Goal: Transaction & Acquisition: Obtain resource

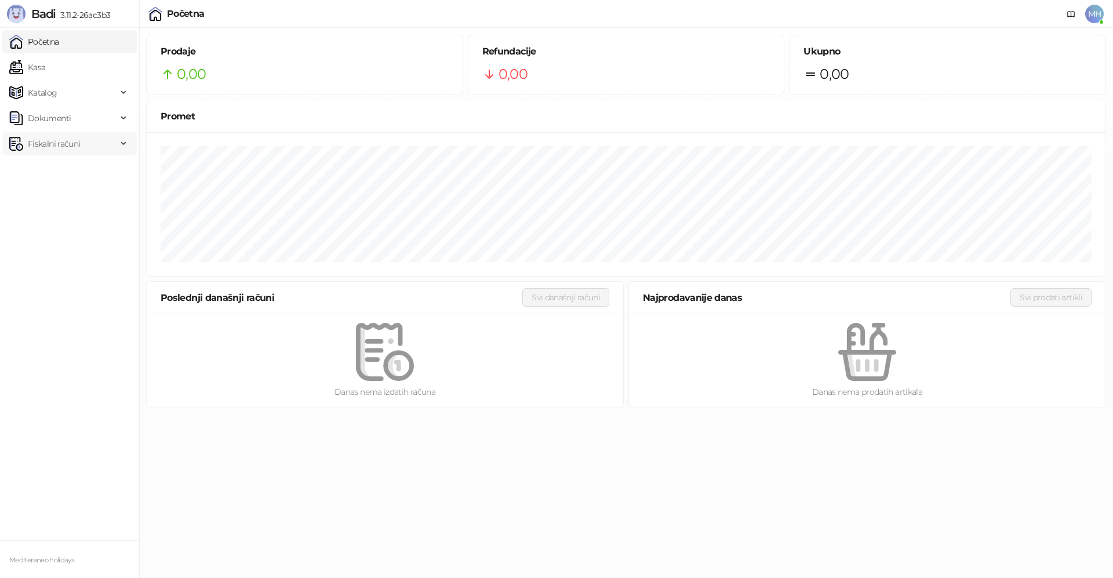
click at [82, 145] on span "Fiskalni računi" at bounding box center [63, 143] width 108 height 23
click at [68, 172] on link "Izdati računi" at bounding box center [45, 169] width 63 height 23
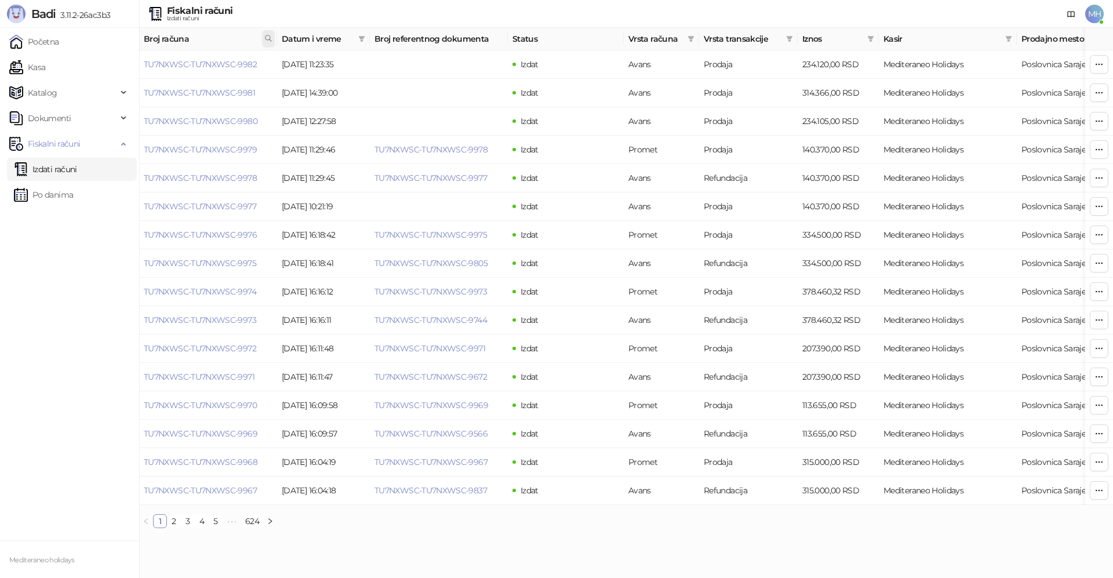
click at [270, 39] on icon at bounding box center [268, 38] width 6 height 6
type input "****"
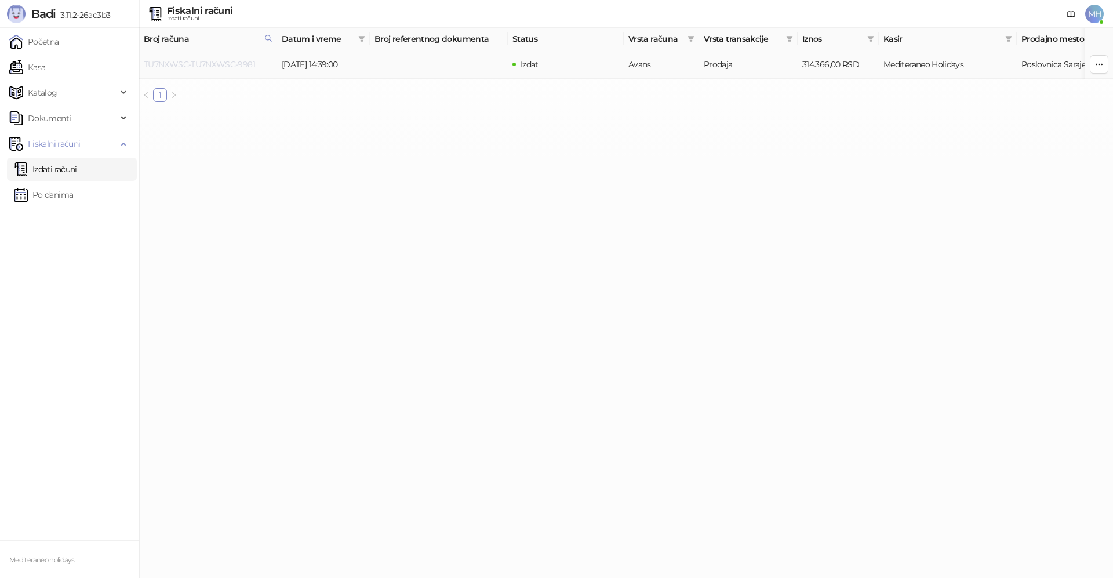
click at [213, 65] on link "TU7NXWSC-TU7NXWSC-9981" at bounding box center [199, 64] width 111 height 10
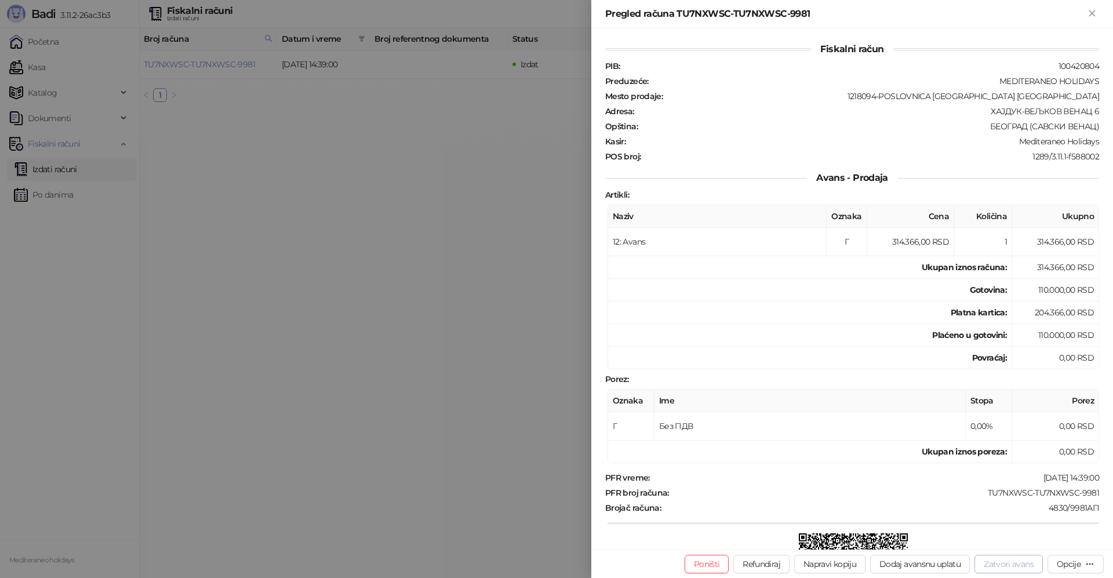
click at [991, 567] on button "Zatvori avans" at bounding box center [1008, 564] width 68 height 19
type input "**********"
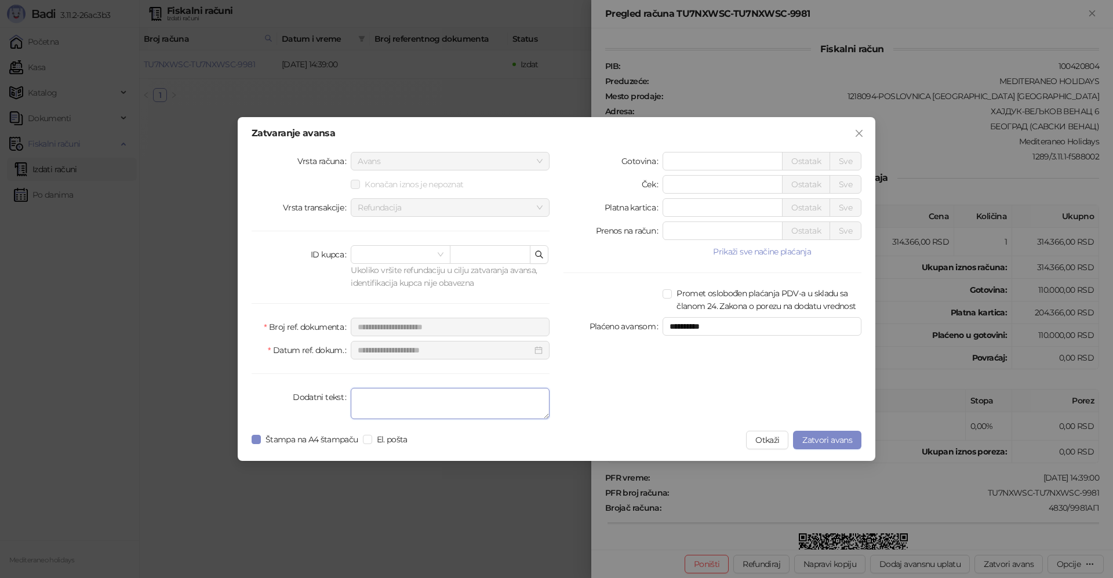
click at [483, 406] on textarea "Dodatni tekst" at bounding box center [450, 403] width 199 height 31
type textarea "*******"
click at [808, 439] on span "Zatvori avans" at bounding box center [827, 440] width 50 height 10
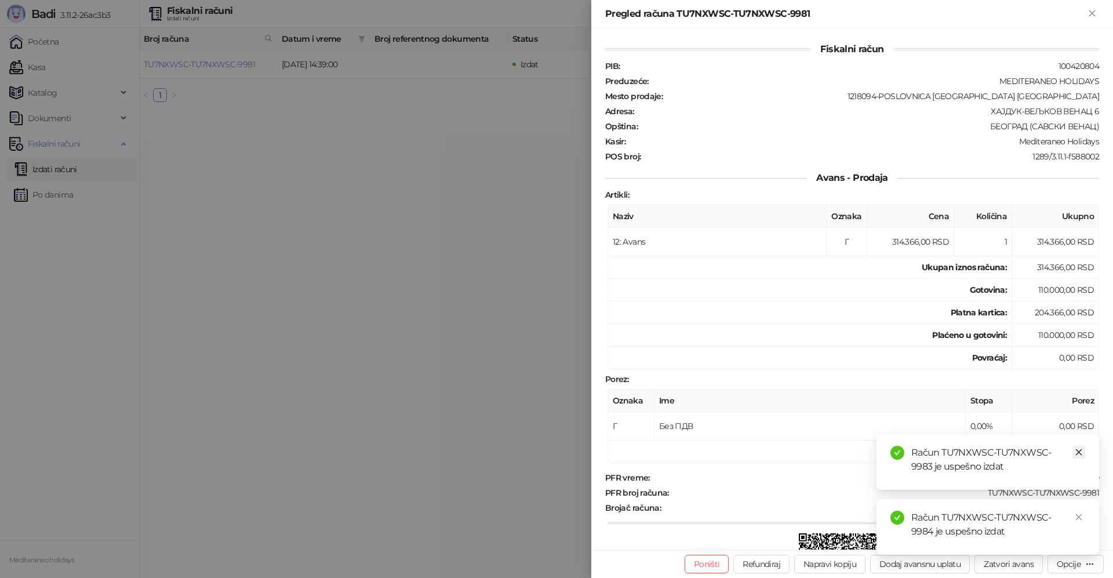
click at [1075, 453] on icon "close" at bounding box center [1078, 452] width 8 height 8
click at [1076, 513] on icon "close" at bounding box center [1078, 517] width 8 height 8
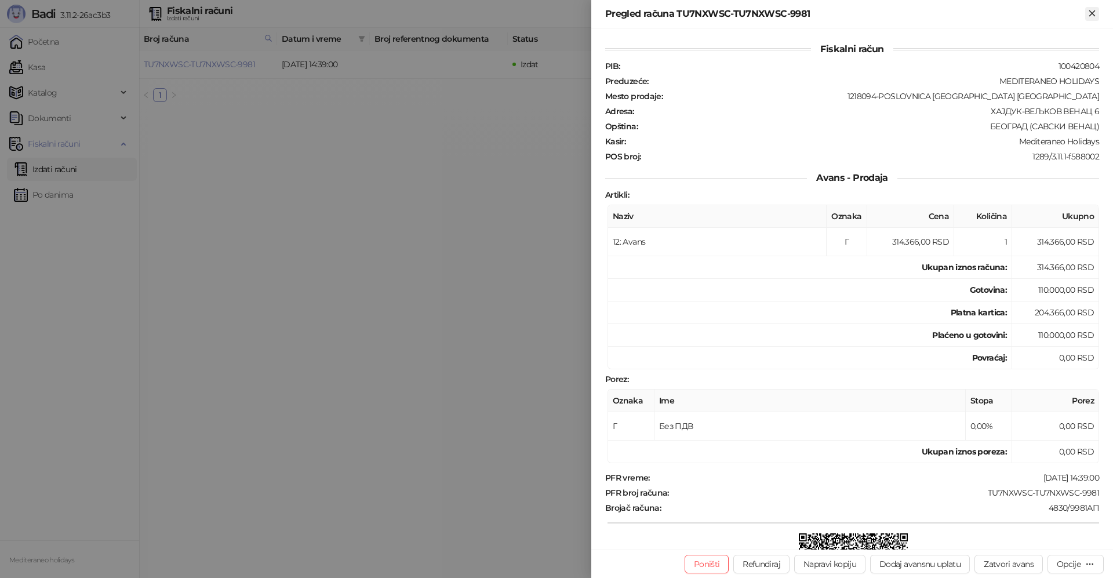
click at [1092, 14] on icon "Zatvori" at bounding box center [1091, 12] width 5 height 5
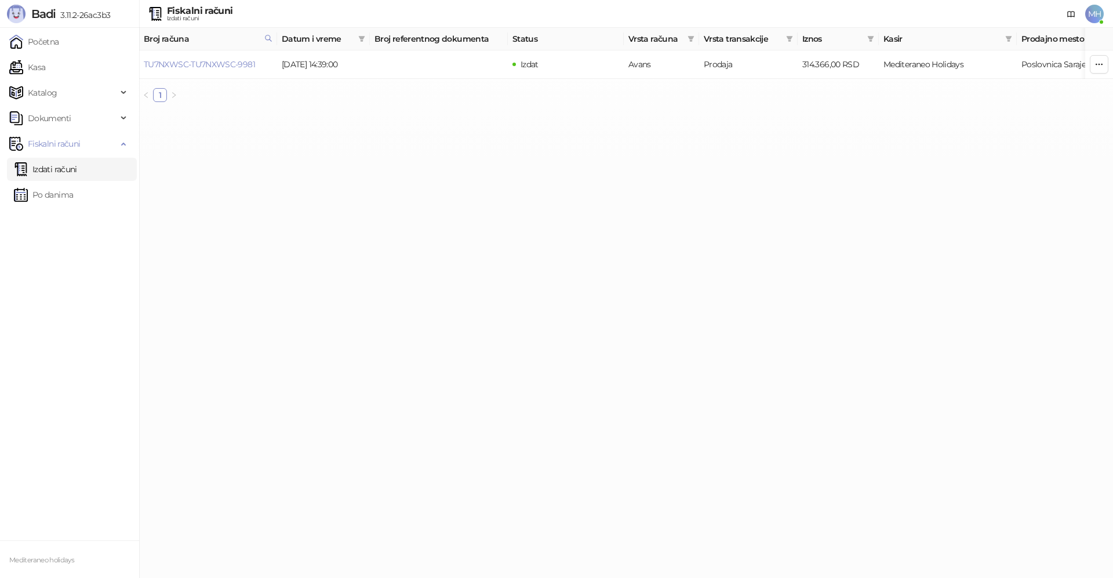
click at [54, 175] on link "Izdati računi" at bounding box center [45, 169] width 63 height 23
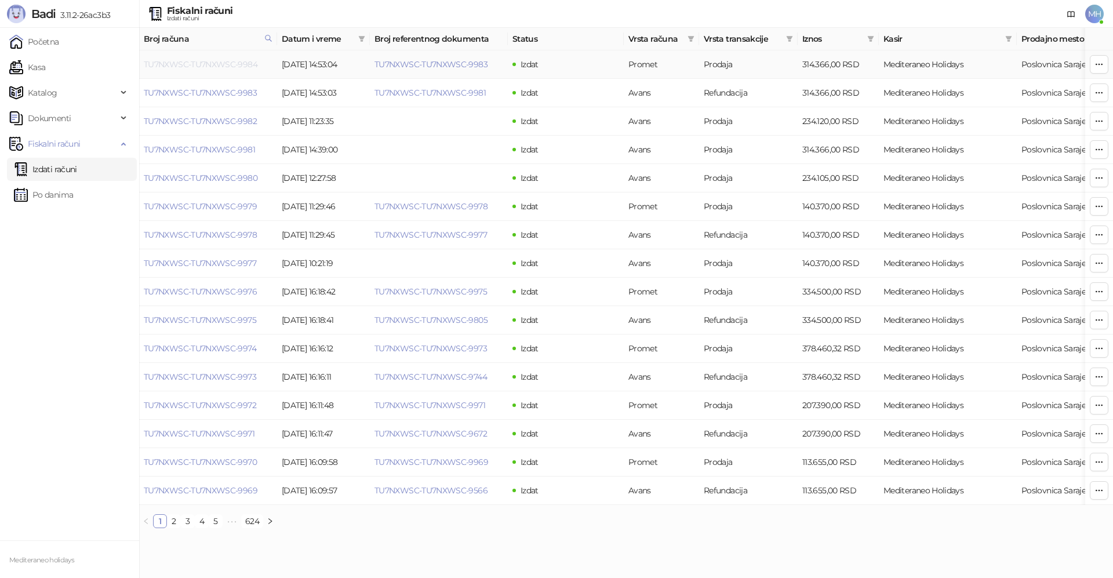
click at [198, 68] on link "TU7NXWSC-TU7NXWSC-9984" at bounding box center [201, 64] width 114 height 10
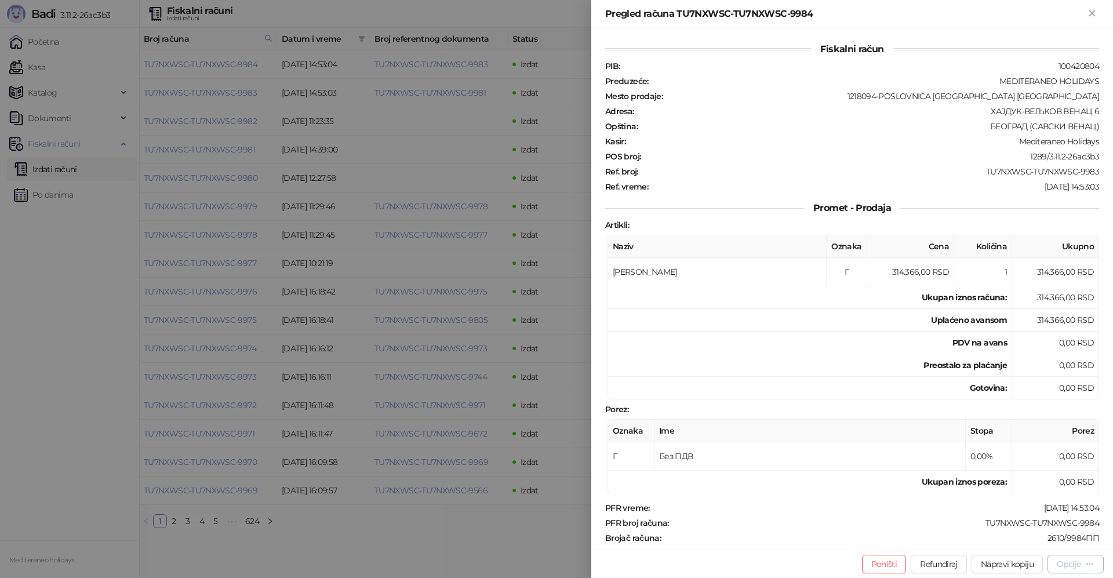
click at [1061, 560] on div "Opcije" at bounding box center [1068, 564] width 24 height 10
click at [1019, 544] on span "Preuzmi u PDF formatu" at bounding box center [1034, 540] width 119 height 13
click at [1094, 15] on icon "Zatvori" at bounding box center [1091, 12] width 5 height 5
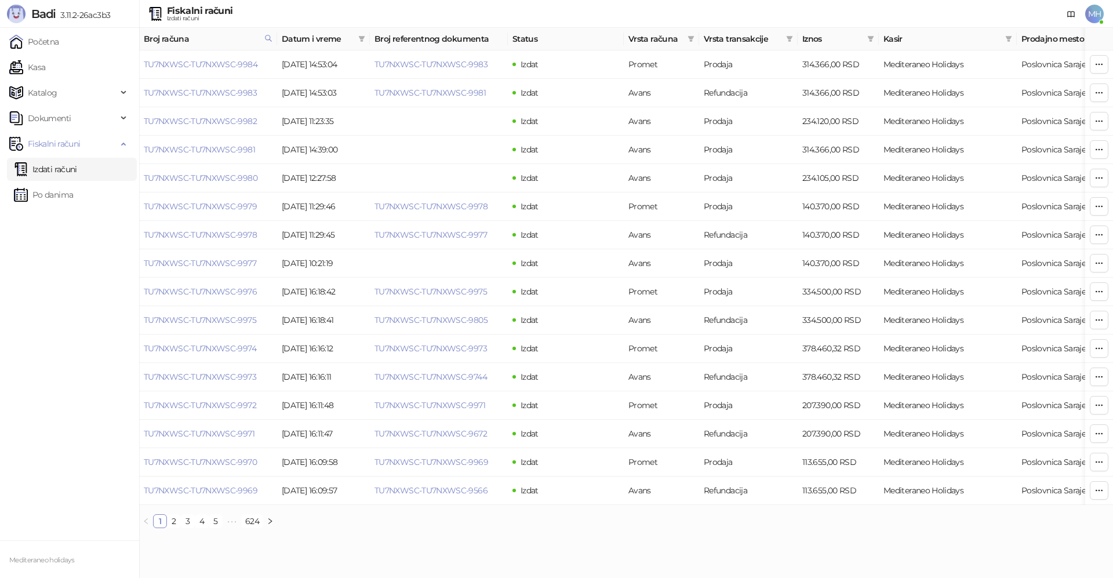
click at [74, 164] on link "Izdati računi" at bounding box center [45, 169] width 63 height 23
click at [267, 38] on icon at bounding box center [268, 38] width 8 height 8
drag, startPoint x: 210, startPoint y: 70, endPoint x: 130, endPoint y: 71, distance: 79.4
click at [136, 74] on body "Badi 3.11.2-26ac3b3 Početna Kasa Katalog Dokumenti Fiskalni računi Izdati račun…" at bounding box center [556, 268] width 1113 height 537
type input "****"
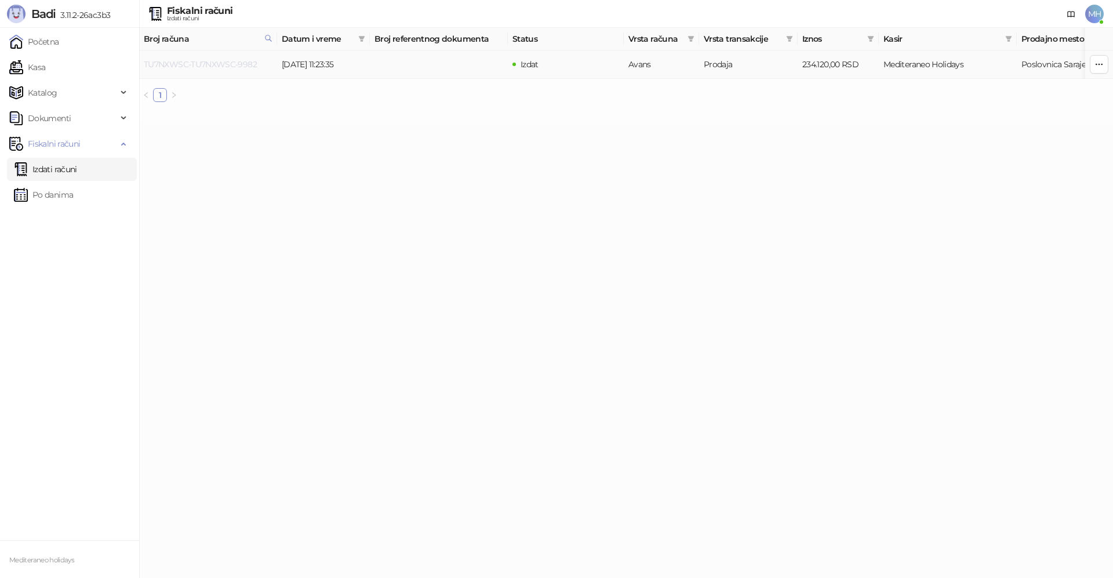
click at [218, 63] on link "TU7NXWSC-TU7NXWSC-9982" at bounding box center [200, 64] width 113 height 10
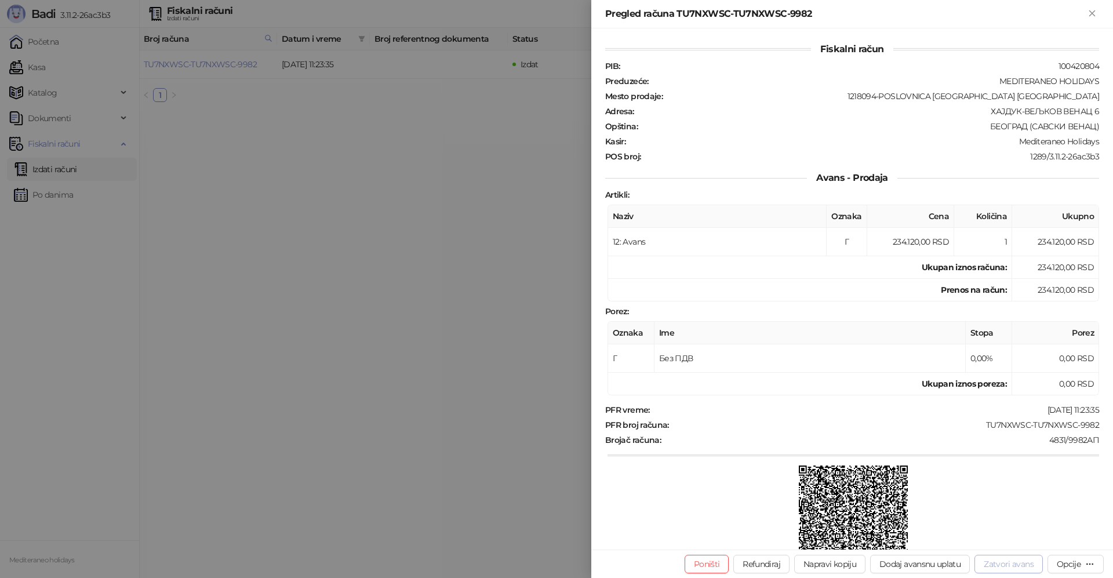
click at [1003, 566] on button "Zatvori avans" at bounding box center [1008, 564] width 68 height 19
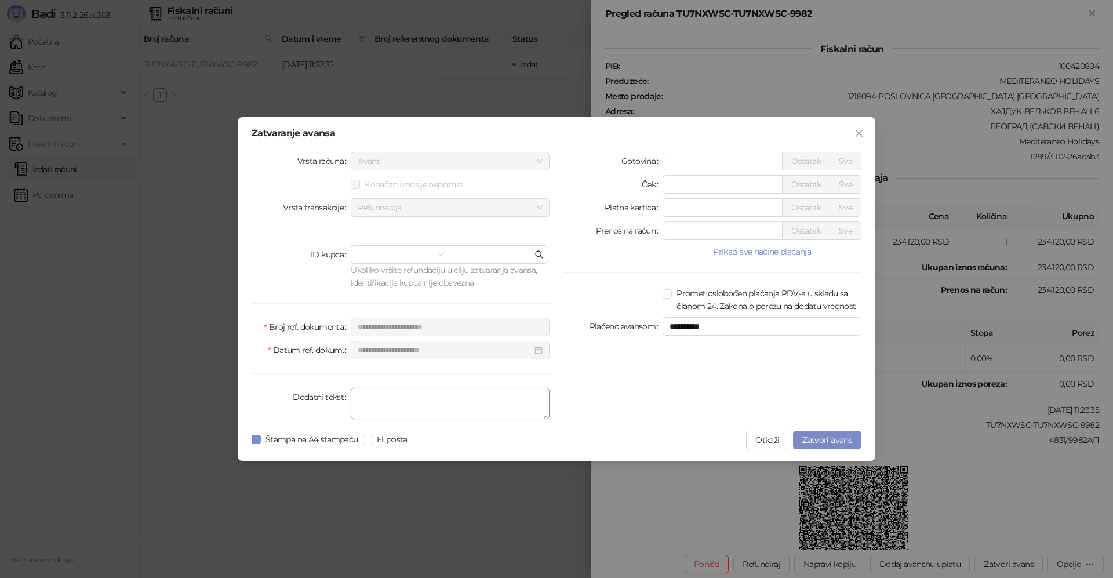
click at [469, 409] on textarea "Dodatni tekst" at bounding box center [450, 403] width 199 height 31
type textarea "*******"
click at [836, 442] on span "Zatvori avans" at bounding box center [827, 440] width 50 height 10
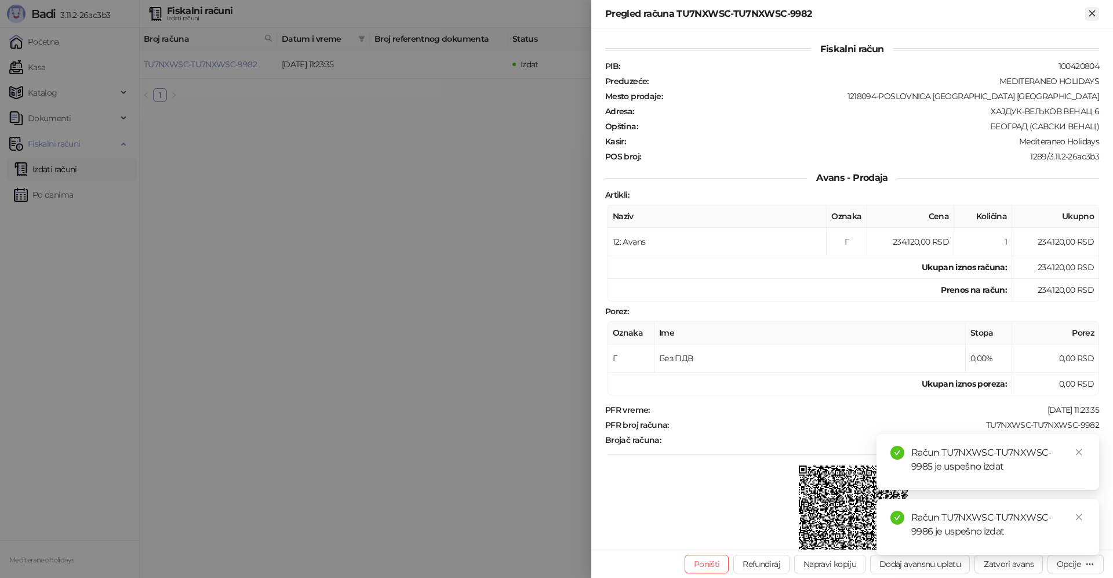
click at [1097, 16] on button "Zatvori" at bounding box center [1092, 14] width 14 height 14
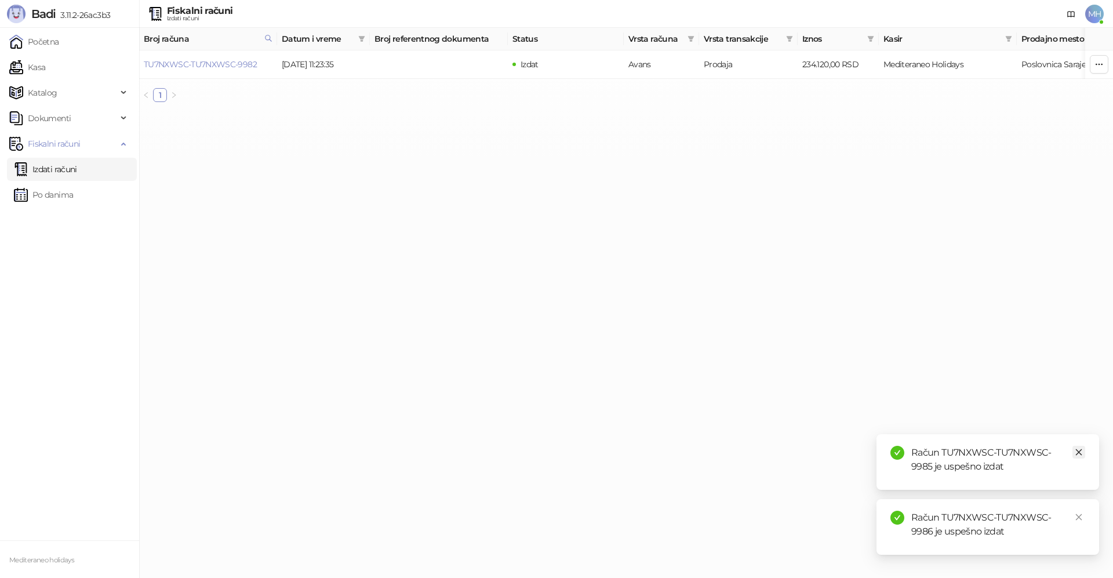
click at [1078, 447] on link "Close" at bounding box center [1078, 452] width 13 height 13
drag, startPoint x: 1082, startPoint y: 514, endPoint x: 946, endPoint y: 462, distance: 145.8
click at [1081, 515] on icon "close" at bounding box center [1078, 517] width 8 height 8
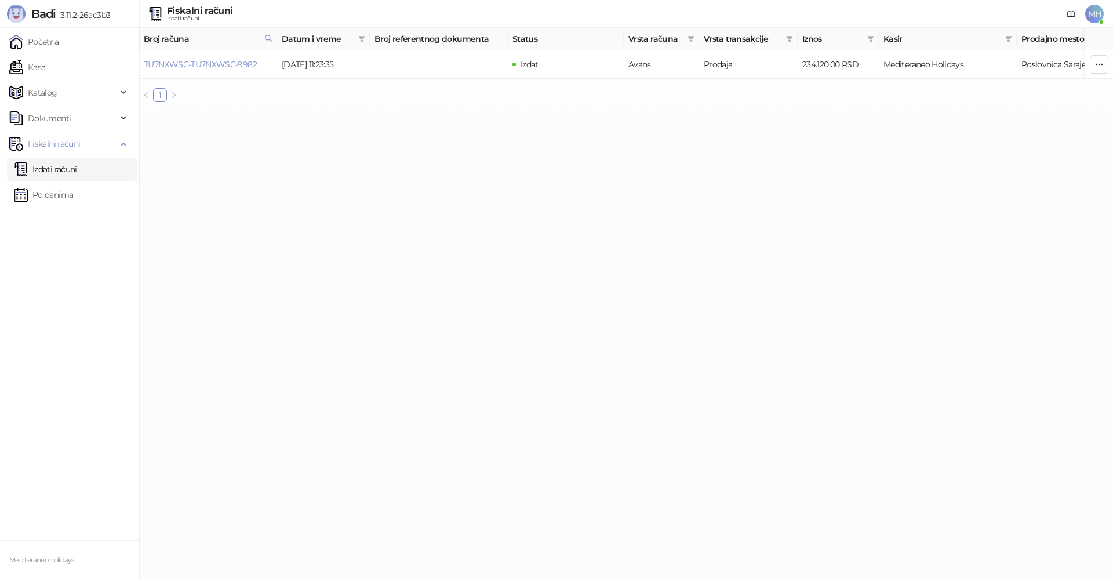
click at [77, 172] on link "Izdati računi" at bounding box center [45, 169] width 63 height 23
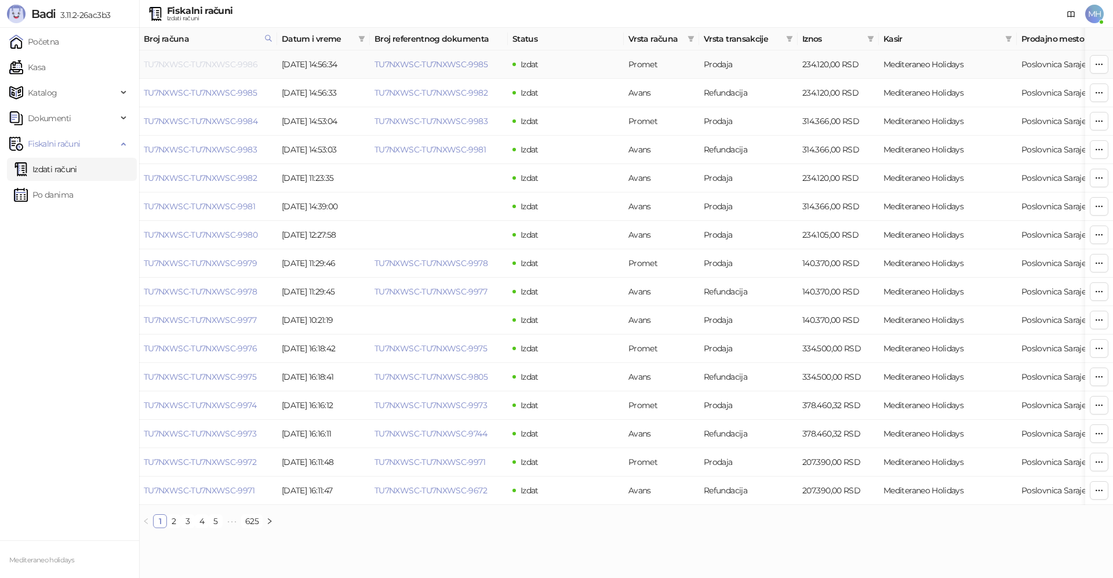
click at [187, 66] on link "TU7NXWSC-TU7NXWSC-9986" at bounding box center [201, 64] width 114 height 10
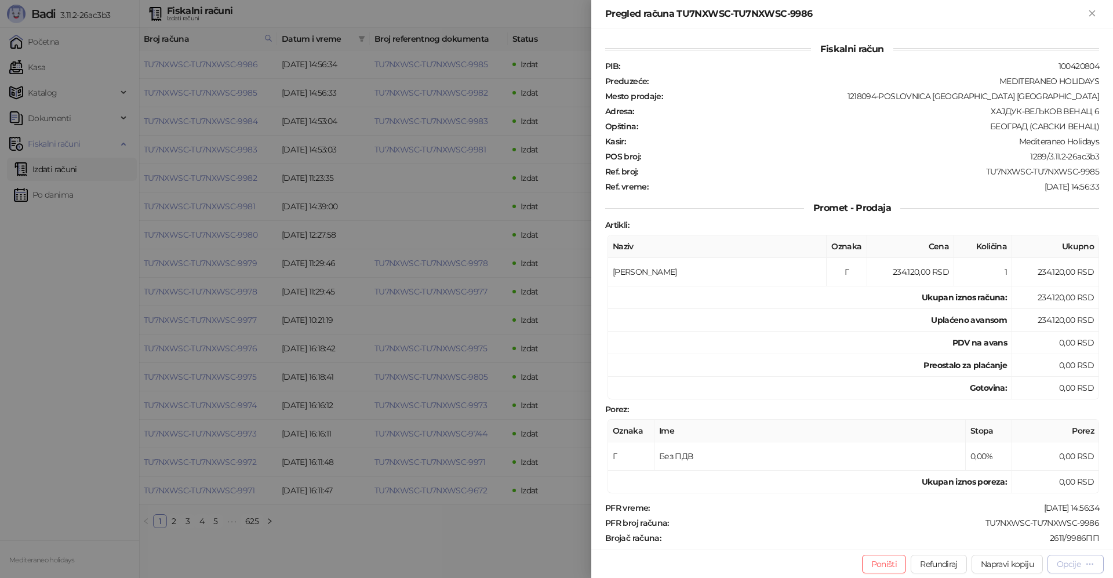
click at [1060, 564] on div "Opcije" at bounding box center [1068, 564] width 24 height 10
click at [993, 544] on span "Preuzmi u PDF formatu" at bounding box center [1034, 540] width 119 height 13
click at [1090, 14] on icon "Zatvori" at bounding box center [1091, 13] width 10 height 10
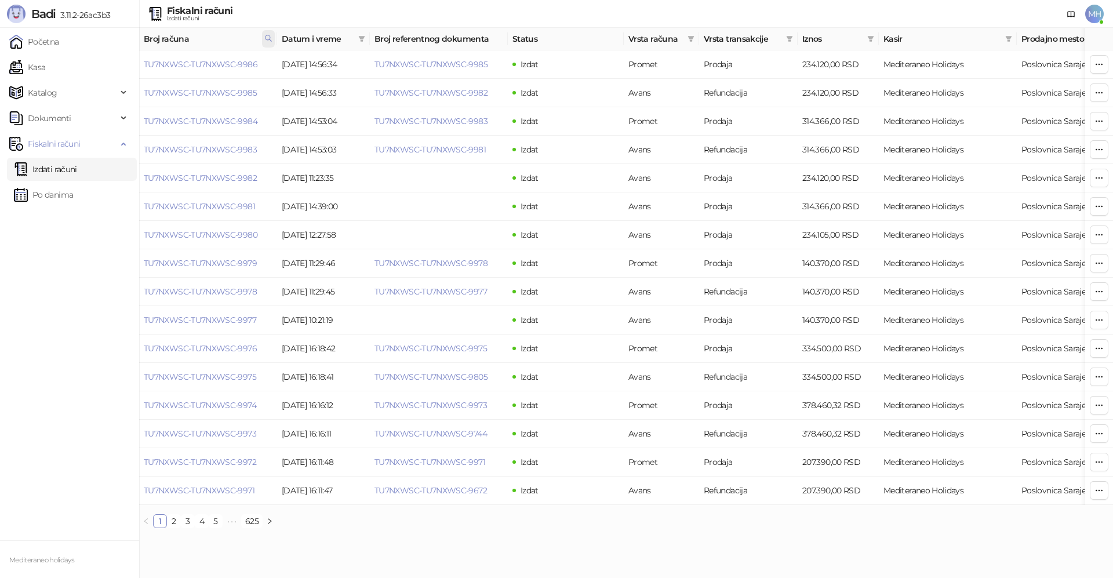
click at [269, 38] on icon at bounding box center [268, 38] width 8 height 8
drag, startPoint x: 132, startPoint y: 64, endPoint x: 56, endPoint y: 78, distance: 77.6
click at [56, 78] on body "Badi 3.11.2-26ac3b3 Početna Kasa Katalog Dokumenti Fiskalni računi Izdati račun…" at bounding box center [556, 268] width 1113 height 537
type input "****"
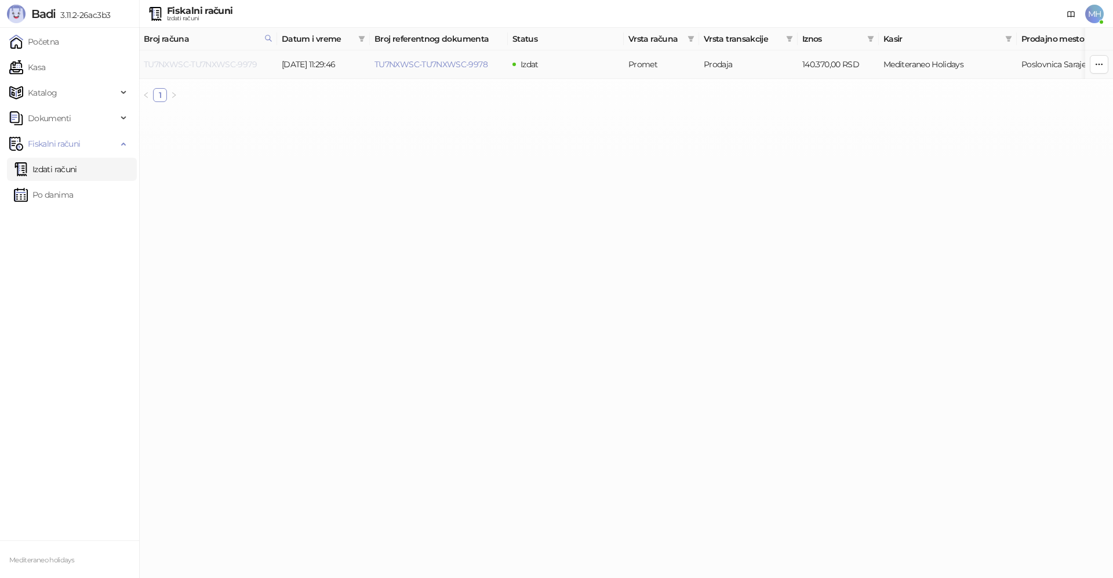
click at [227, 65] on link "TU7NXWSC-TU7NXWSC-9979" at bounding box center [200, 64] width 113 height 10
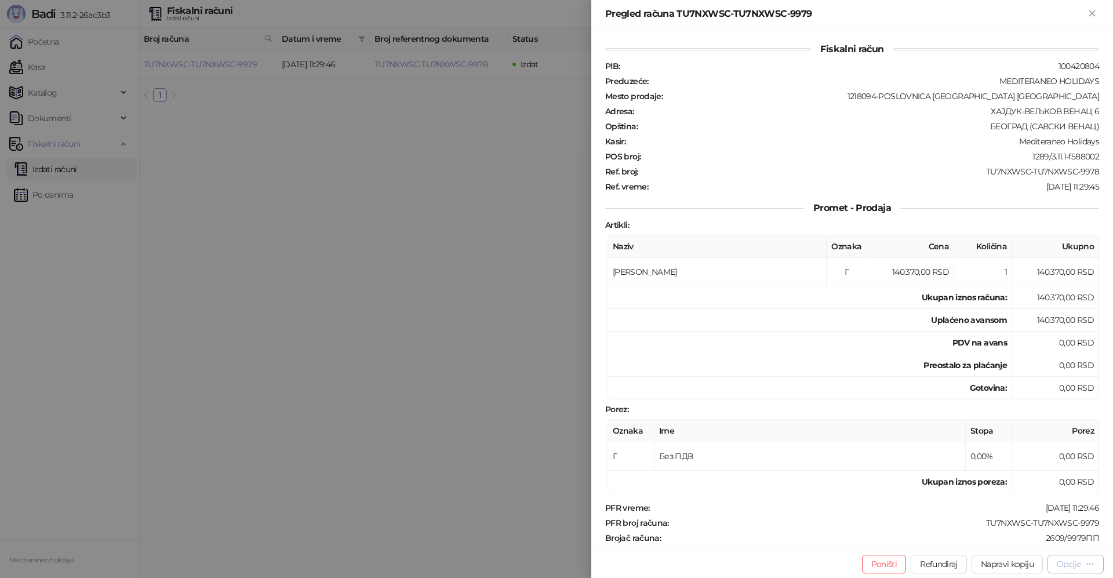
click at [1065, 558] on div "Opcije" at bounding box center [1075, 563] width 38 height 11
click at [1019, 545] on span "Preuzmi u PDF formatu" at bounding box center [1034, 540] width 119 height 13
